Goal: Find contact information: Find contact information

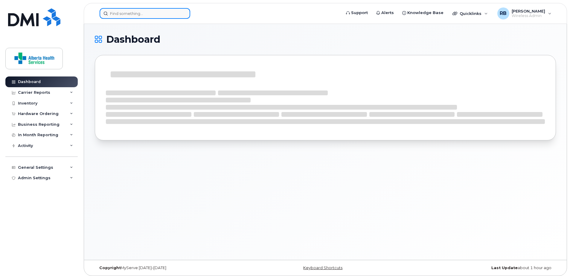
click at [126, 13] on input at bounding box center [145, 13] width 91 height 11
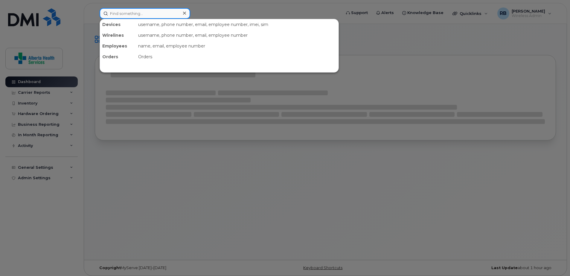
paste input "[PERSON_NAME]"
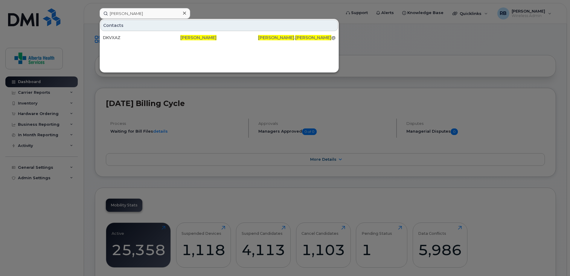
click at [430, 47] on div at bounding box center [285, 138] width 570 height 276
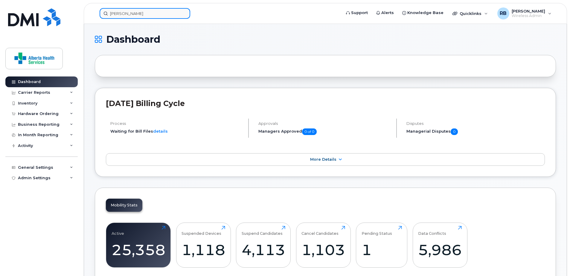
click at [139, 13] on input "[PERSON_NAME]" at bounding box center [145, 13] width 91 height 11
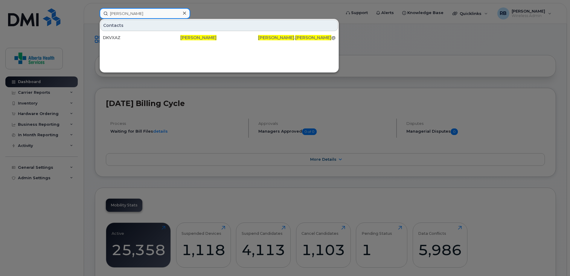
drag, startPoint x: 74, startPoint y: -9, endPoint x: 9, endPoint y: -31, distance: 69.1
type input "7803992681"
